Goal: Task Accomplishment & Management: Manage account settings

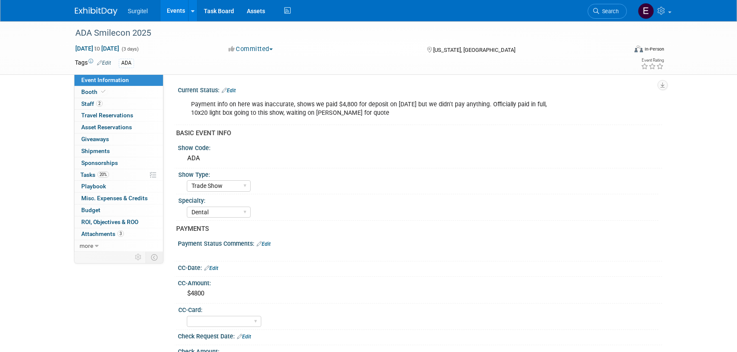
select select "Trade Show"
select select "Dental"
select select "No"
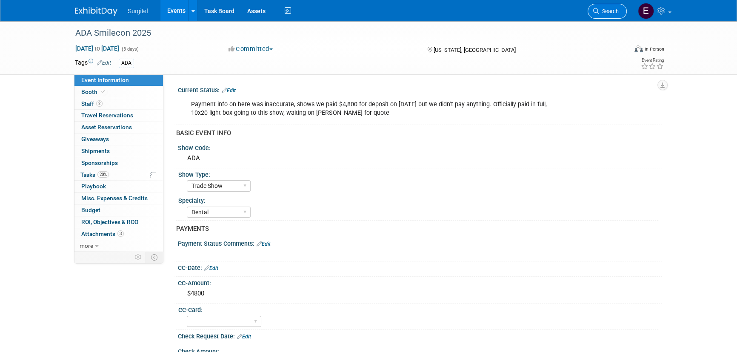
click at [608, 9] on span "Search" at bounding box center [609, 11] width 20 height 6
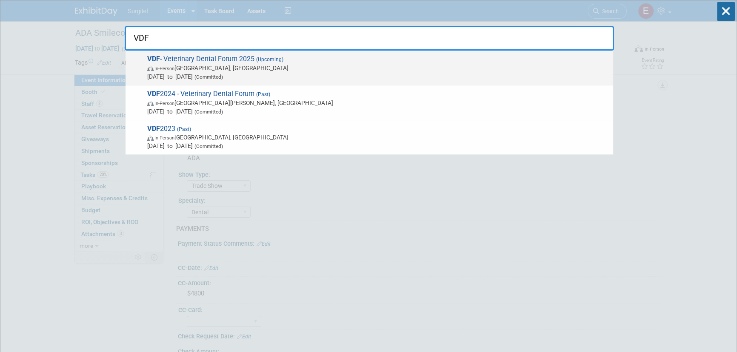
type input "VDF"
click at [183, 63] on span "VDF - Veterinary Dental Forum 2025 (Upcoming) In-Person San Antonio, TX Sep 24,…" at bounding box center [377, 68] width 464 height 26
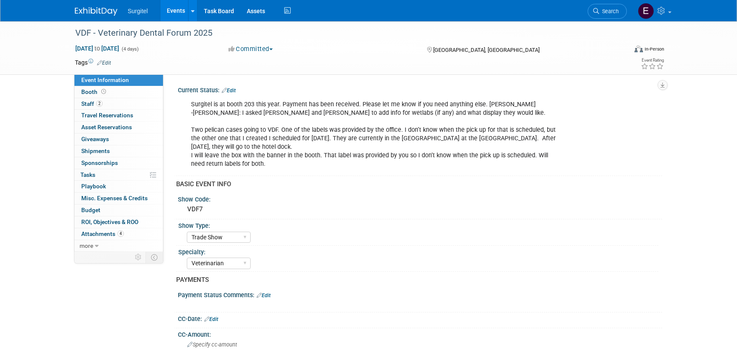
select select "Trade Show"
select select "Veterinarian"
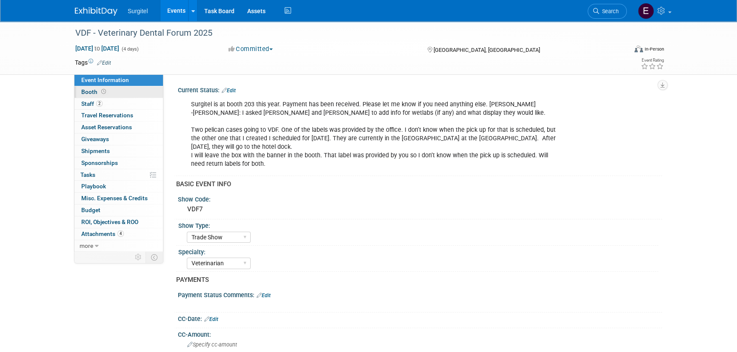
click at [93, 95] on span "Booth" at bounding box center [94, 91] width 26 height 7
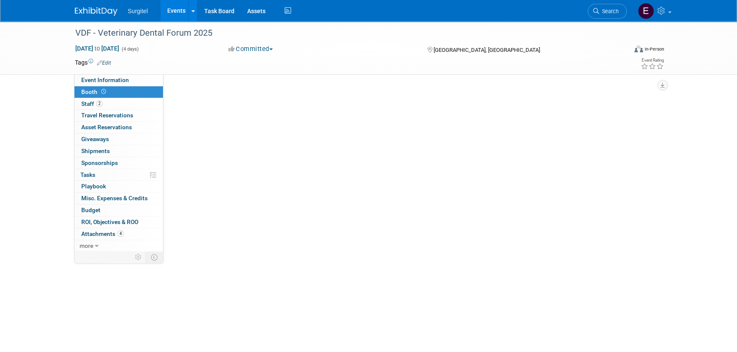
select select "8' Fabric Popup"
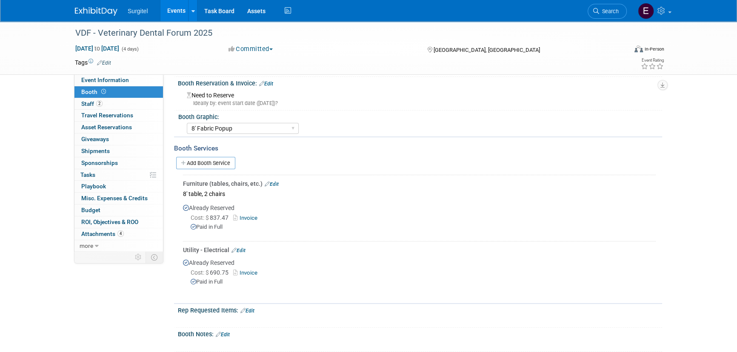
scroll to position [177, 0]
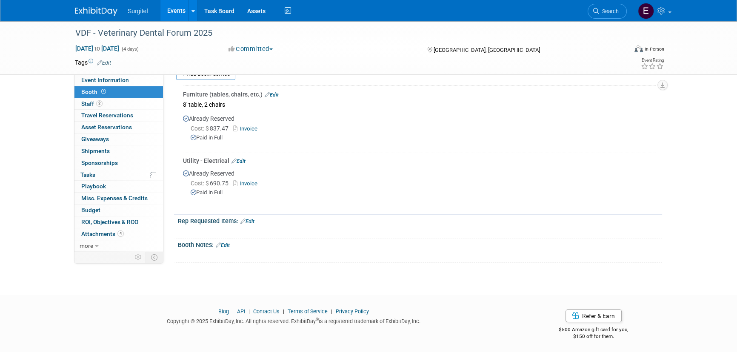
click at [251, 219] on link "Edit" at bounding box center [247, 222] width 14 height 6
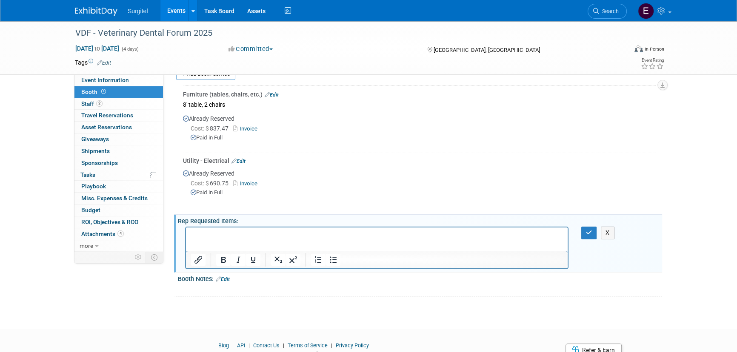
scroll to position [0, 0]
click at [581, 231] on button "button" at bounding box center [589, 233] width 16 height 12
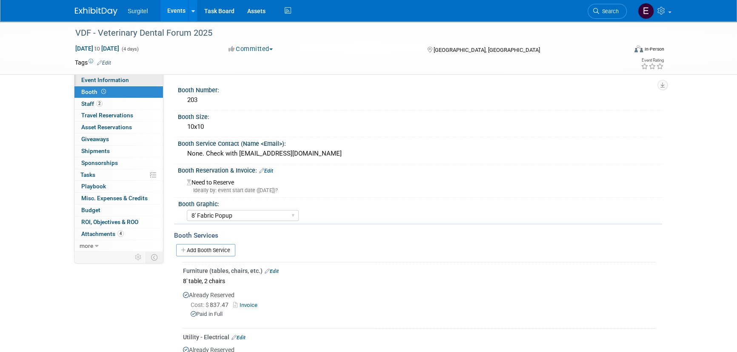
click at [101, 82] on span "Event Information" at bounding box center [105, 80] width 48 height 7
select select "Trade Show"
select select "Veterinarian"
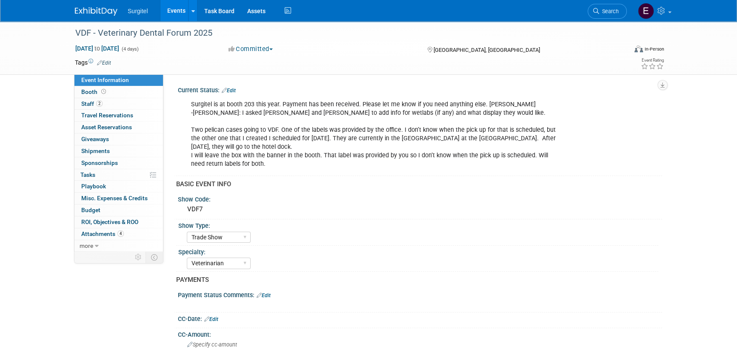
click at [104, 60] on link "Edit" at bounding box center [104, 63] width 14 height 6
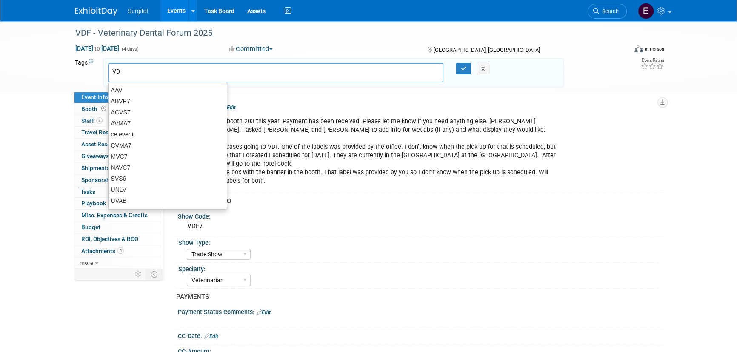
type input "VDF"
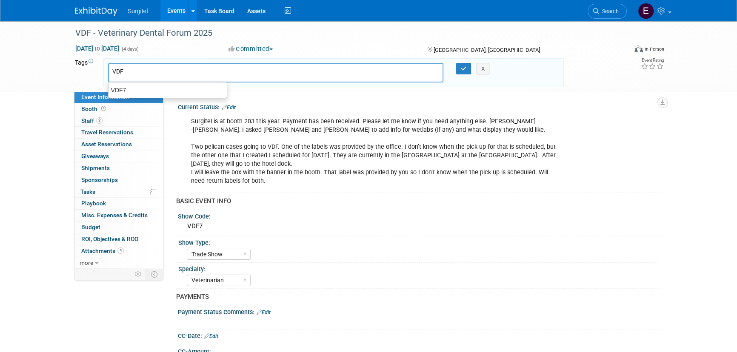
click at [194, 86] on div "VDF7" at bounding box center [167, 90] width 118 height 11
type input "VDF7"
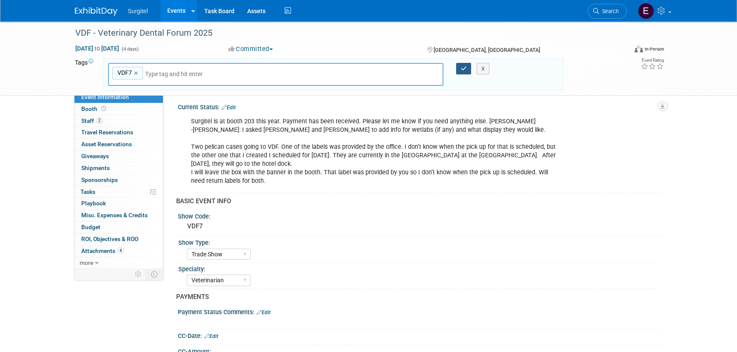
click at [466, 66] on icon "button" at bounding box center [464, 69] width 6 height 6
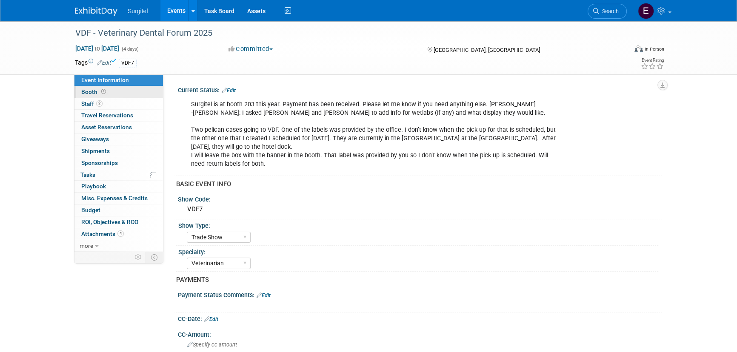
click at [106, 86] on link "Booth" at bounding box center [118, 91] width 88 height 11
select select "8' Fabric Popup"
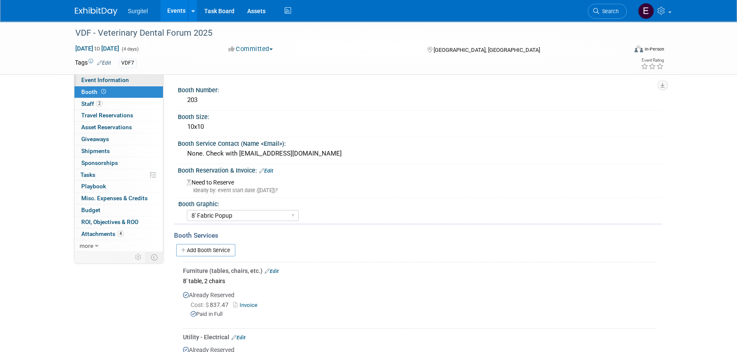
click at [97, 79] on span "Event Information" at bounding box center [105, 80] width 48 height 7
select select "Trade Show"
select select "Veterinarian"
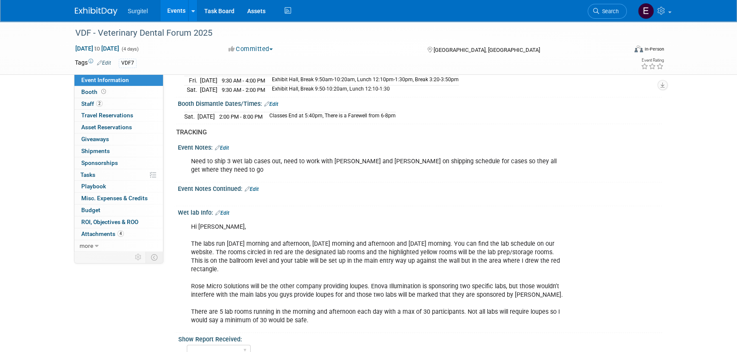
scroll to position [806, 0]
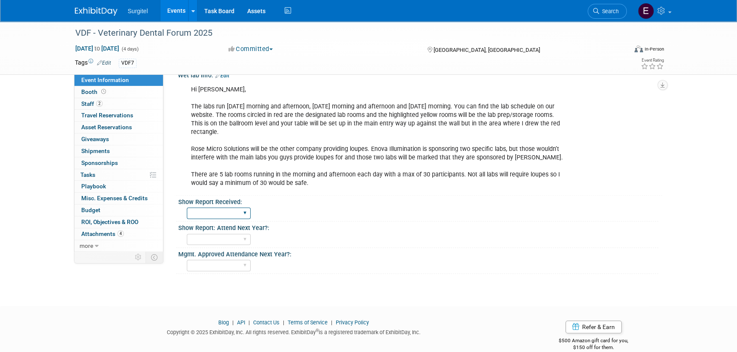
click at [230, 208] on select "No Yes" at bounding box center [219, 213] width 64 height 11
select select "No"
click at [187, 208] on select "No Yes" at bounding box center [219, 213] width 64 height 11
click at [180, 11] on link "Events" at bounding box center [175, 10] width 31 height 21
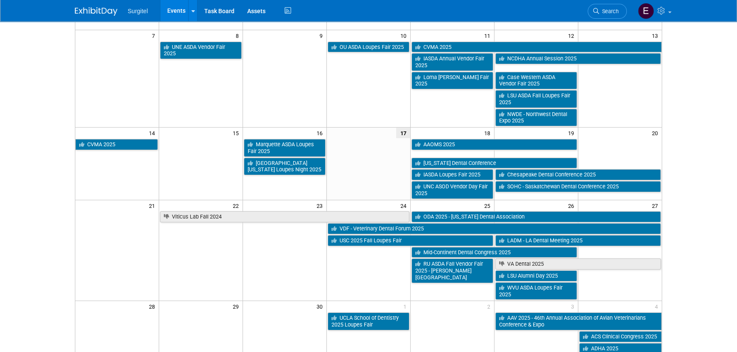
scroll to position [116, 0]
